Goal: Find specific page/section: Find specific page/section

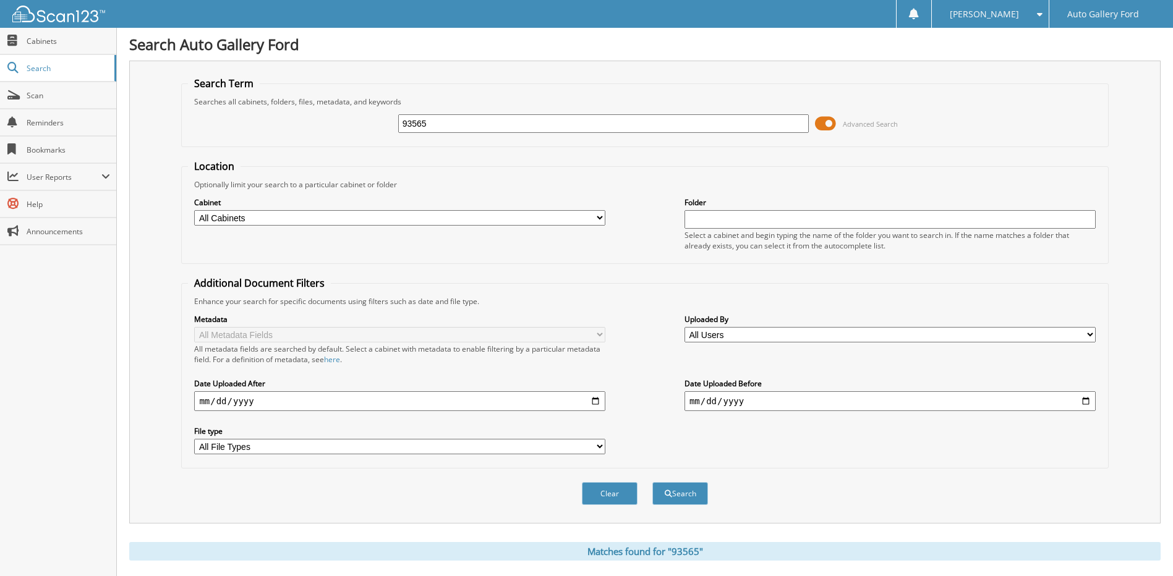
drag, startPoint x: 522, startPoint y: 113, endPoint x: 301, endPoint y: 117, distance: 221.4
click at [302, 117] on div "93565 Advanced Search" at bounding box center [644, 123] width 913 height 33
drag, startPoint x: 450, startPoint y: 129, endPoint x: 370, endPoint y: 127, distance: 79.8
click at [378, 129] on div "93565 Advanced Search" at bounding box center [644, 123] width 913 height 33
type input "[PERSON_NAME]"
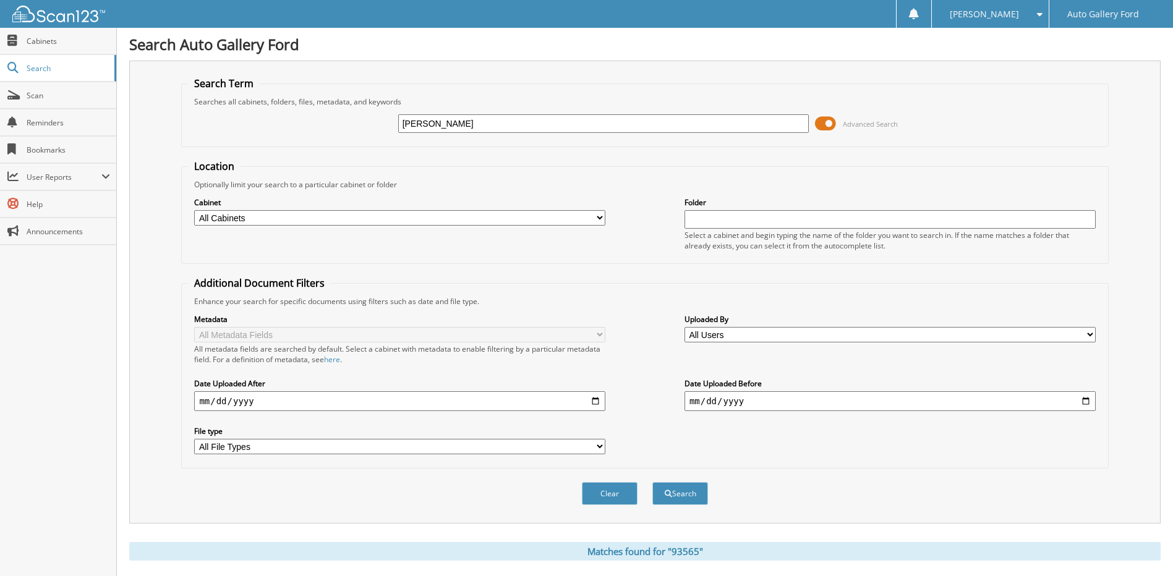
click at [652, 482] on button "Search" at bounding box center [680, 493] width 56 height 23
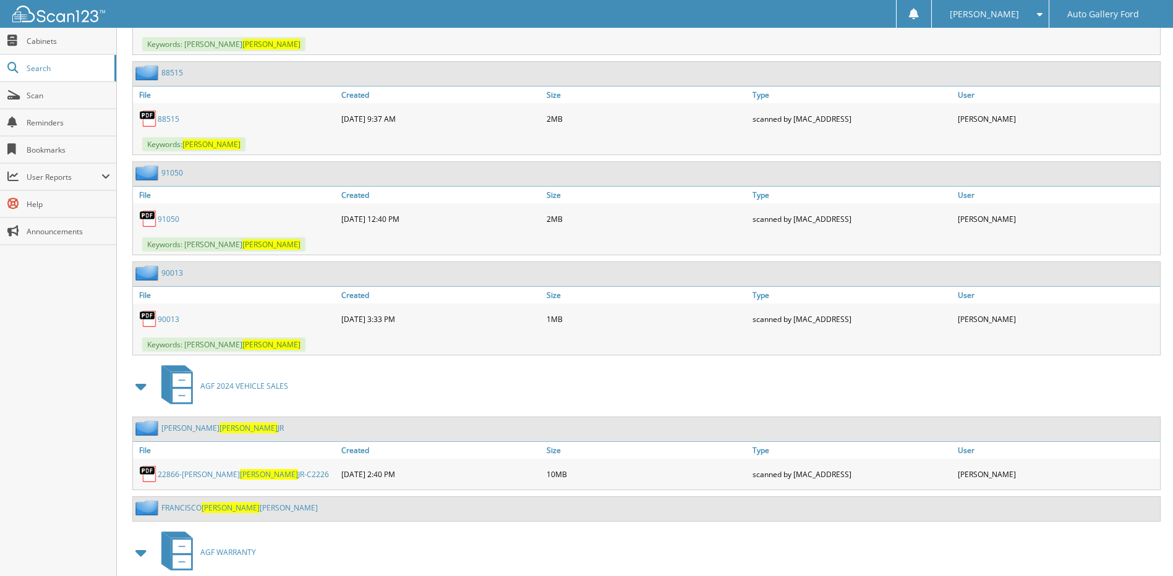
scroll to position [1608, 0]
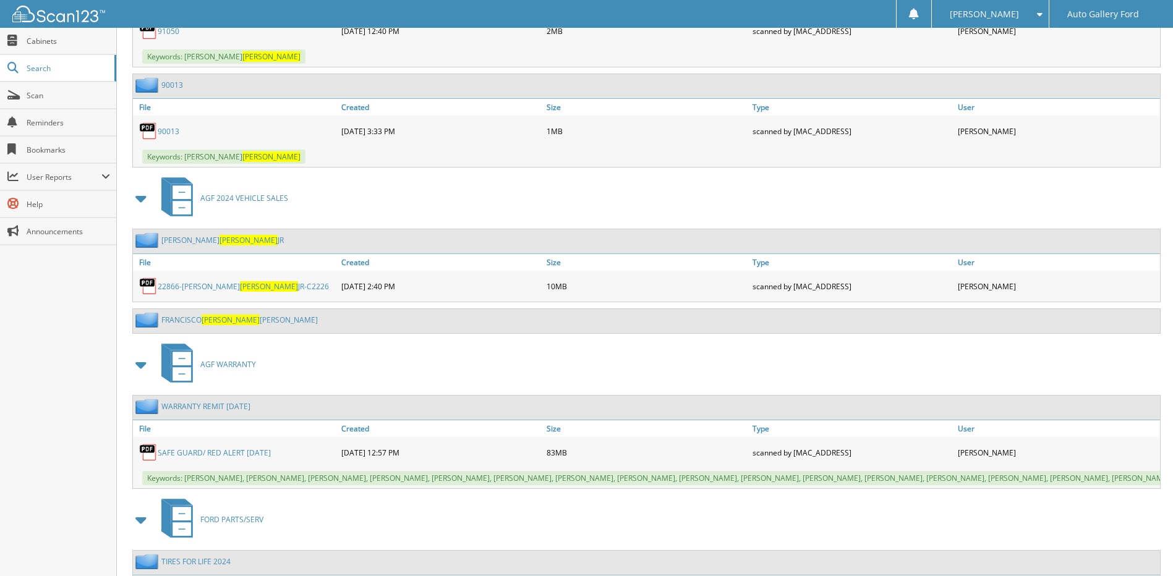
click at [220, 244] on span "[PERSON_NAME]" at bounding box center [249, 240] width 58 height 11
